Goal: Task Accomplishment & Management: Complete application form

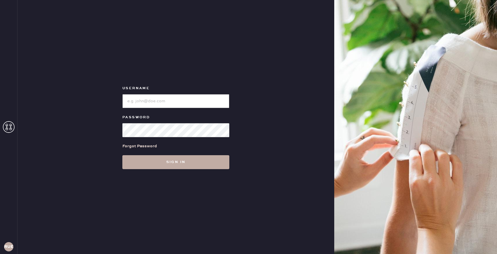
type input "reformationuppereastside"
click at [178, 162] on button "Sign in" at bounding box center [175, 162] width 107 height 14
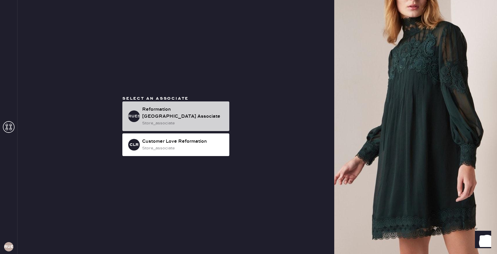
click at [183, 111] on div "Reformation [GEOGRAPHIC_DATA] Associate" at bounding box center [183, 113] width 83 height 14
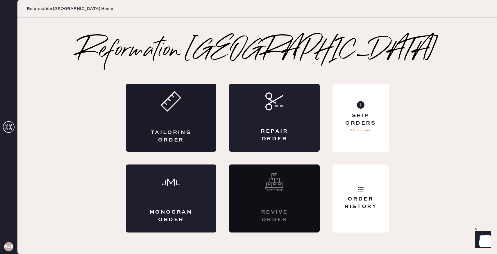
click at [165, 127] on div "Tailoring Order" at bounding box center [171, 118] width 91 height 68
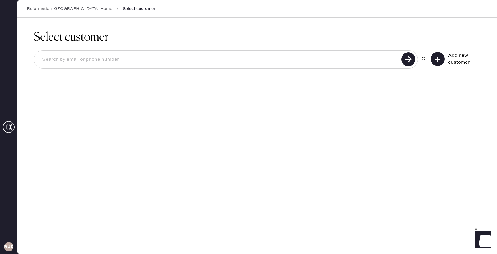
click at [149, 53] on input at bounding box center [219, 59] width 362 height 13
type input "[PERSON_NAME][EMAIL_ADDRESS][MEDICAL_DATA][DOMAIN_NAME]"
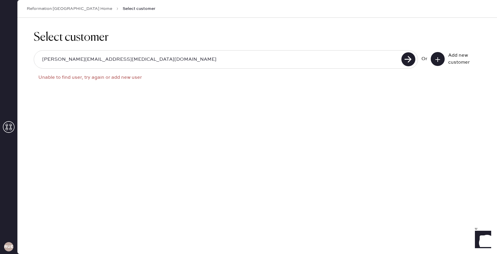
click at [101, 53] on input "[PERSON_NAME][EMAIL_ADDRESS][MEDICAL_DATA][DOMAIN_NAME]" at bounding box center [219, 59] width 362 height 13
click at [437, 61] on icon at bounding box center [438, 60] width 6 height 6
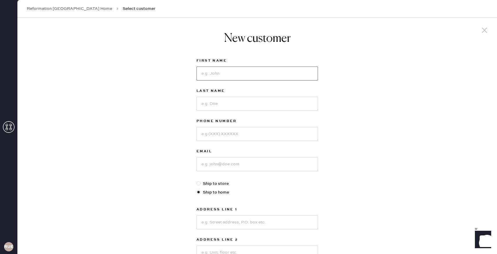
click at [293, 72] on input at bounding box center [258, 74] width 122 height 14
type input "[PERSON_NAME]"
click at [264, 99] on input at bounding box center [258, 104] width 122 height 14
type input "[MEDICAL_DATA]"
click at [246, 127] on input at bounding box center [258, 134] width 122 height 14
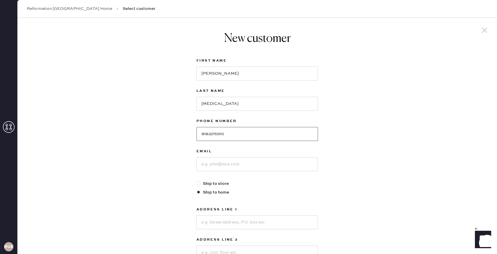
type input "8183215910"
click at [222, 169] on input at bounding box center [258, 164] width 122 height 14
type input "[PERSON_NAME][EMAIL_ADDRESS][MEDICAL_DATA][DOMAIN_NAME]"
click at [137, 179] on div "New customer First Name [PERSON_NAME] Last Name [MEDICAL_DATA] Phone Number [PH…" at bounding box center [257, 198] width 480 height 361
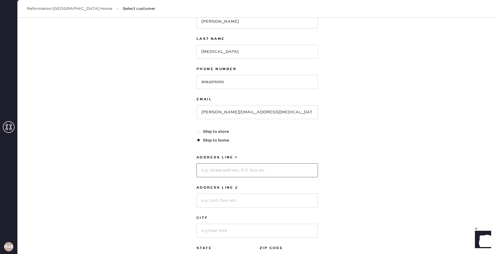
click at [225, 172] on input at bounding box center [258, 170] width 122 height 14
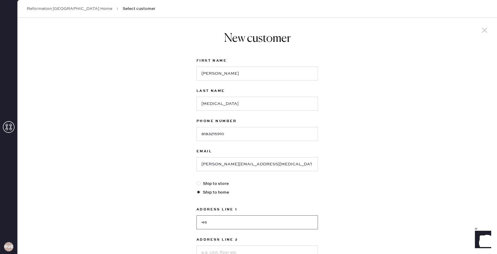
type input "4"
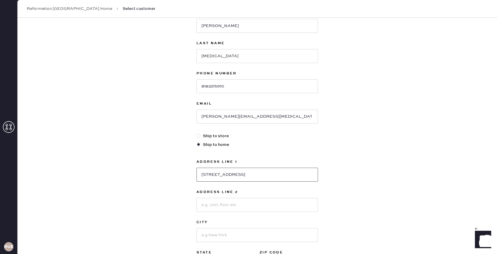
type input "[STREET_ADDRESS]"
click at [339, 171] on div "New customer First Name [PERSON_NAME] Last Name [MEDICAL_DATA] Phone Number [PH…" at bounding box center [257, 150] width 480 height 361
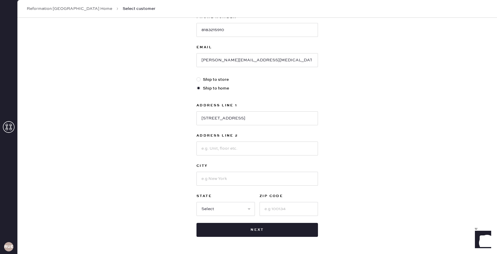
scroll to position [111, 0]
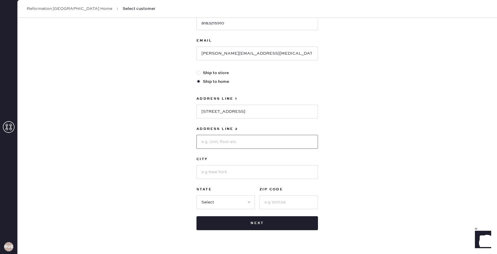
click at [278, 142] on input at bounding box center [258, 142] width 122 height 14
type input "4A"
click at [270, 170] on input at bounding box center [258, 172] width 122 height 14
type input "[GEOGRAPHIC_DATA]"
click at [234, 202] on select "Select AK AL AR AZ CA CO CT [GEOGRAPHIC_DATA] DE FL [GEOGRAPHIC_DATA] HI [GEOGR…" at bounding box center [226, 202] width 58 height 14
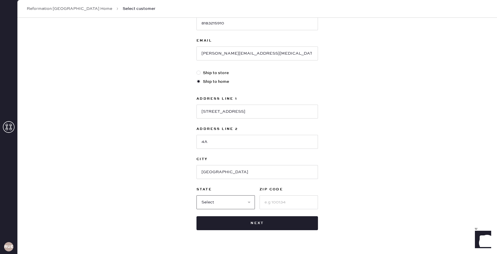
select select "NY"
click at [288, 202] on input at bounding box center [289, 202] width 58 height 14
type input "14850"
click at [358, 170] on div "New customer First Name [PERSON_NAME] Last Name [MEDICAL_DATA] Phone Number [PH…" at bounding box center [257, 87] width 480 height 361
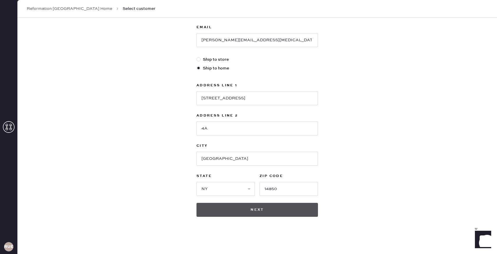
click at [277, 209] on button "Next" at bounding box center [258, 210] width 122 height 14
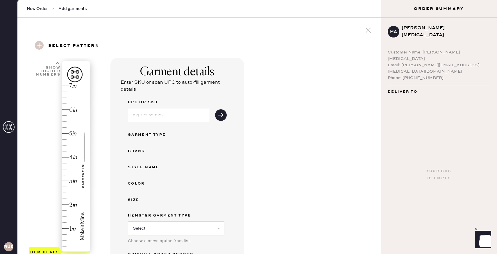
scroll to position [11, 0]
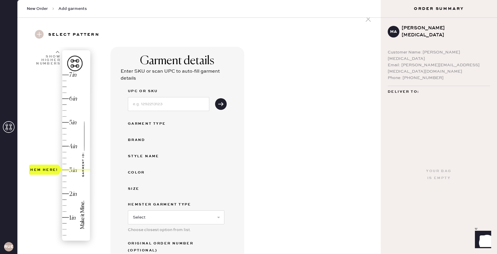
drag, startPoint x: 46, startPoint y: 240, endPoint x: 46, endPoint y: 171, distance: 68.9
click at [46, 171] on div "Hem here!" at bounding box center [44, 169] width 28 height 7
click at [188, 103] on input at bounding box center [168, 104] width 81 height 14
type input "1313451GGI023"
click at [284, 141] on div "Garment details Enter SKU or scan UPC to auto-fill garment details UPC or SKU 1…" at bounding box center [244, 198] width 266 height 302
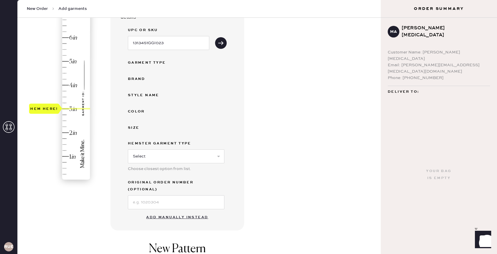
scroll to position [115, 0]
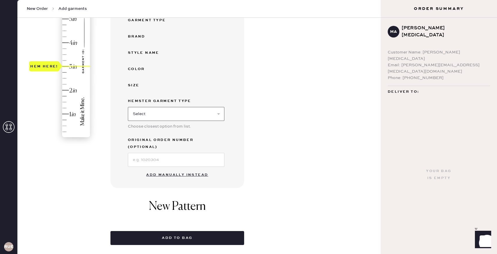
click at [200, 112] on select "Select Basic Skirt Jeans Leggings Pants Shorts Basic Sleeved Dress Basic Sleeve…" at bounding box center [176, 114] width 97 height 14
select select "2"
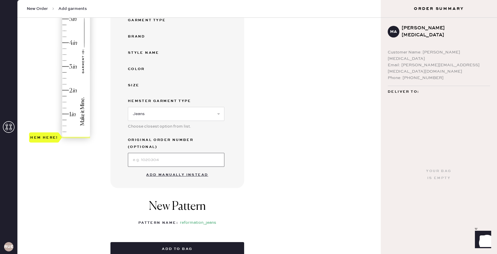
click at [182, 154] on input at bounding box center [176, 160] width 97 height 14
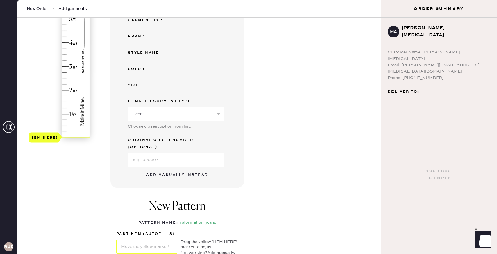
scroll to position [96, 0]
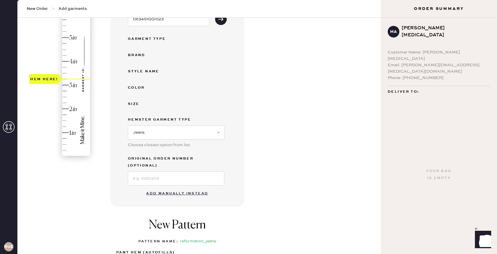
type input "3"
drag, startPoint x: 44, startPoint y: 152, endPoint x: 43, endPoint y: 81, distance: 71.0
click at [43, 81] on div "Hem here!" at bounding box center [44, 85] width 30 height 10
click at [82, 192] on div "1 in 2 in 3 in 4 in 5 in 6 in 7 in Show higher numbers Show lower numbers Hem h…" at bounding box center [199, 141] width 354 height 358
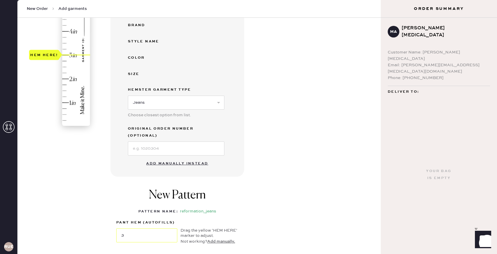
click at [191, 158] on button "Add manually instead" at bounding box center [177, 164] width 69 height 12
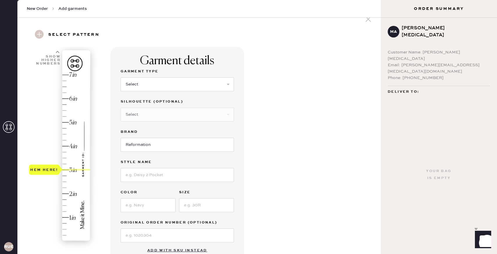
scroll to position [0, 0]
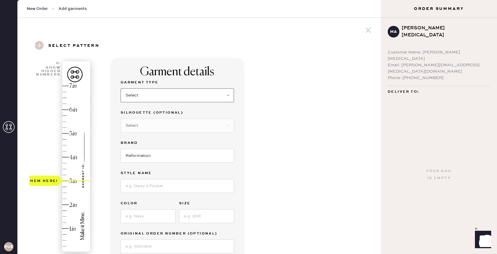
click at [163, 97] on select "Select Basic Skirt Jeans Leggings Pants Shorts Basic Sleeved Dress Basic Sleeve…" at bounding box center [177, 95] width 113 height 14
select select "2"
click at [158, 129] on select "Select Shorts Cropped Flare Boot Cut Straight Skinny Other" at bounding box center [177, 126] width 113 height 14
click at [155, 158] on input "Reformation" at bounding box center [177, 156] width 113 height 14
click at [165, 128] on select "Select Shorts Cropped Flare Boot Cut Straight Skinny Other" at bounding box center [177, 126] width 113 height 14
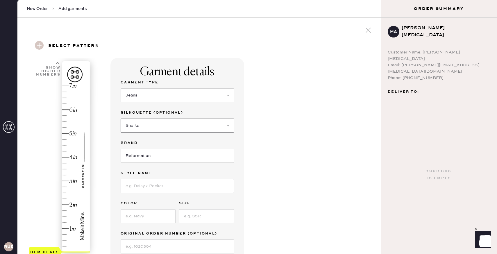
click at [165, 126] on select "Select Shorts Cropped Flare Boot Cut Straight Skinny Other" at bounding box center [177, 126] width 113 height 14
select select "other"
click at [158, 159] on input at bounding box center [177, 156] width 113 height 14
type input "Wide Leg"
click at [149, 220] on input at bounding box center [177, 216] width 113 height 14
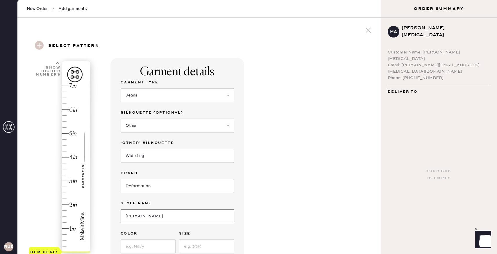
type input "[PERSON_NAME] Rise Slouchy Wide Leg Jeans"
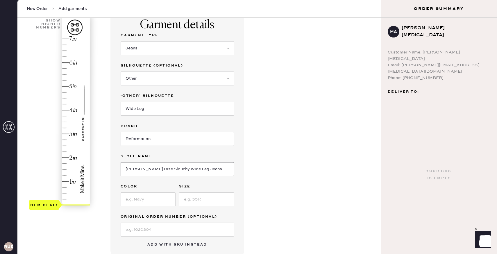
scroll to position [49, 0]
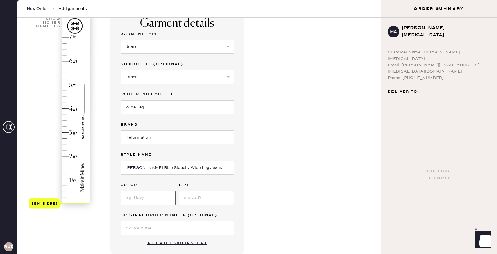
click at [155, 199] on input at bounding box center [148, 198] width 55 height 14
type input "Maggiore"
click at [192, 197] on input at bounding box center [206, 198] width 55 height 14
type input "23"
click at [173, 229] on input at bounding box center [177, 228] width 113 height 14
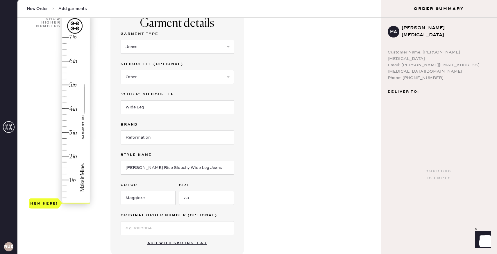
click at [311, 183] on div "Garment details Garment Type Select Basic Skirt Jeans Leggings Pants Shorts Bas…" at bounding box center [244, 189] width 266 height 361
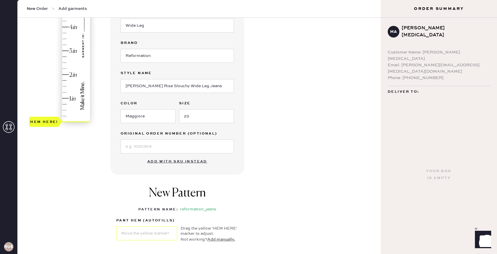
scroll to position [129, 0]
type input "3"
drag, startPoint x: 46, startPoint y: 124, endPoint x: 53, endPoint y: 53, distance: 71.0
click at [53, 53] on div "Hem here!" at bounding box center [44, 51] width 28 height 7
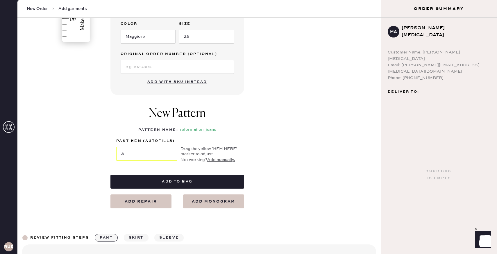
scroll to position [212, 0]
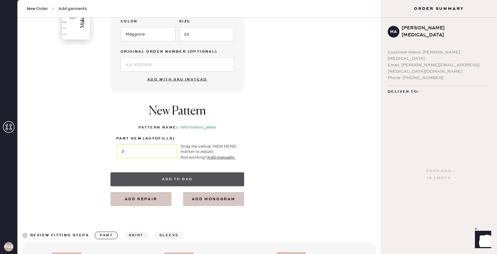
click at [161, 178] on button "Add to bag" at bounding box center [178, 179] width 134 height 14
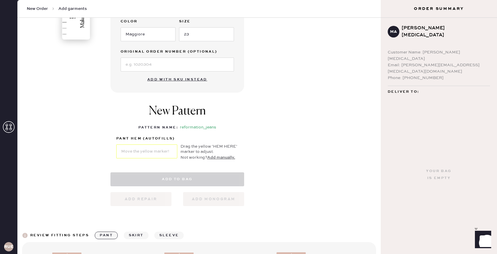
select select "2"
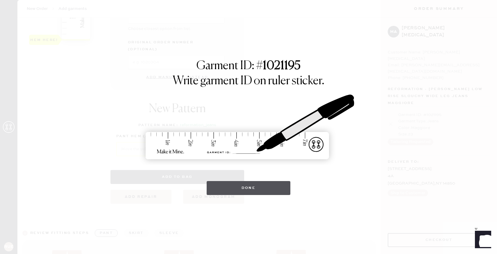
click at [234, 192] on button "Done" at bounding box center [249, 188] width 84 height 14
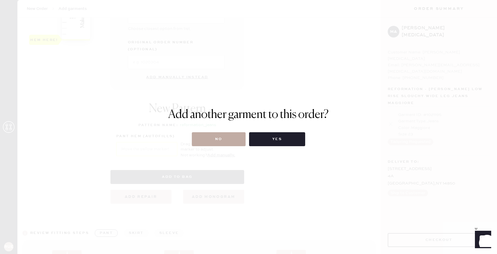
click at [244, 139] on button "No" at bounding box center [219, 139] width 54 height 14
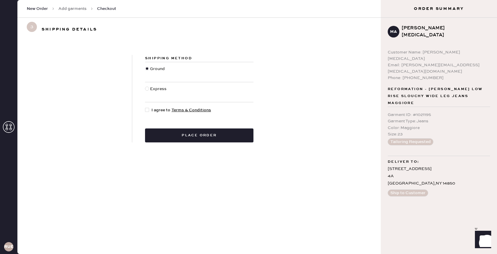
click at [149, 108] on div at bounding box center [147, 110] width 4 height 4
click at [145, 107] on input "I agree to Terms & Conditions" at bounding box center [145, 107] width 0 height 0
checkbox input "true"
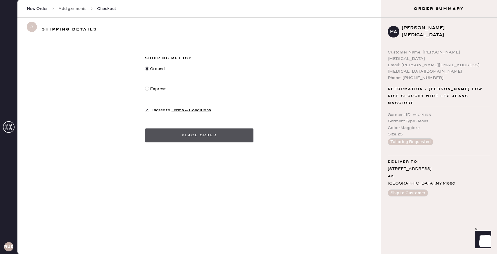
click at [195, 132] on button "Place order" at bounding box center [199, 136] width 108 height 14
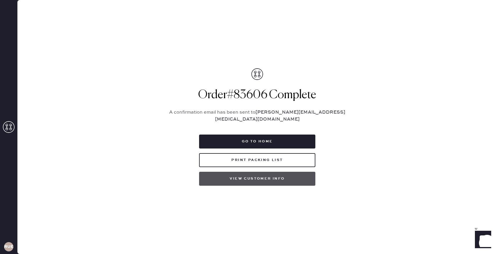
click at [223, 172] on button "View customer info" at bounding box center [257, 179] width 116 height 14
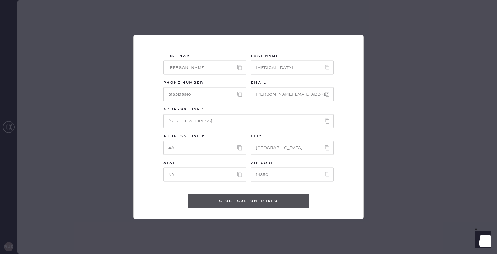
click at [252, 199] on button "Close Customer Info" at bounding box center [248, 201] width 121 height 14
